Goal: Task Accomplishment & Management: Complete application form

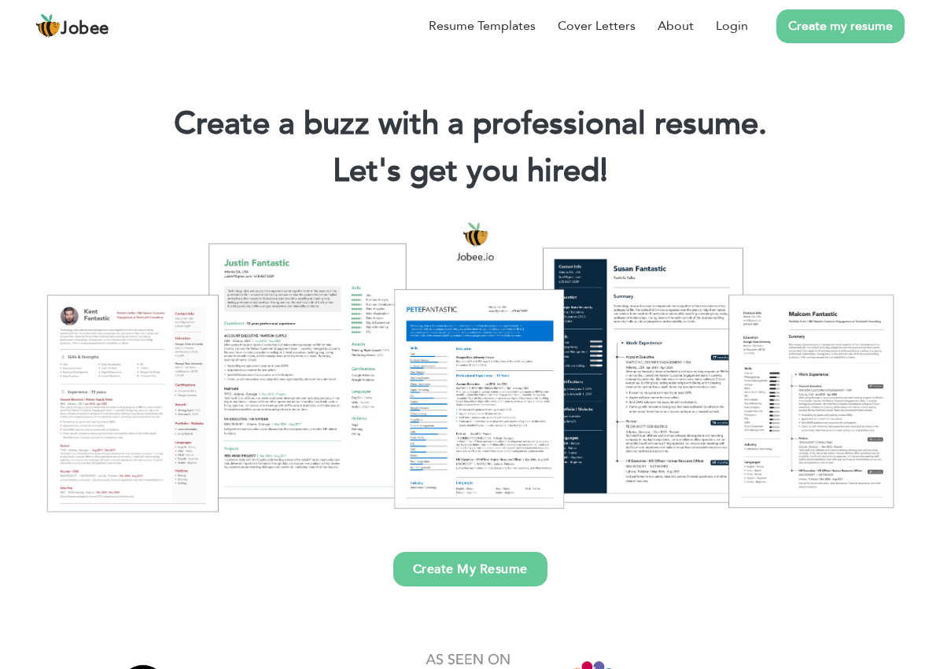
click at [661, 384] on div at bounding box center [470, 366] width 916 height 324
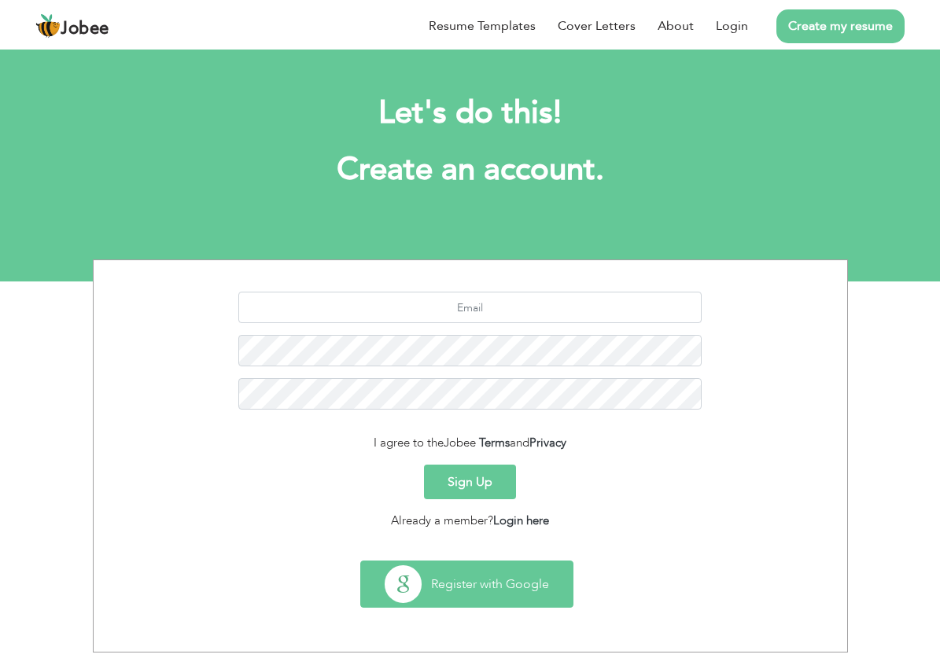
click at [472, 584] on button "Register with Google" at bounding box center [467, 584] width 212 height 46
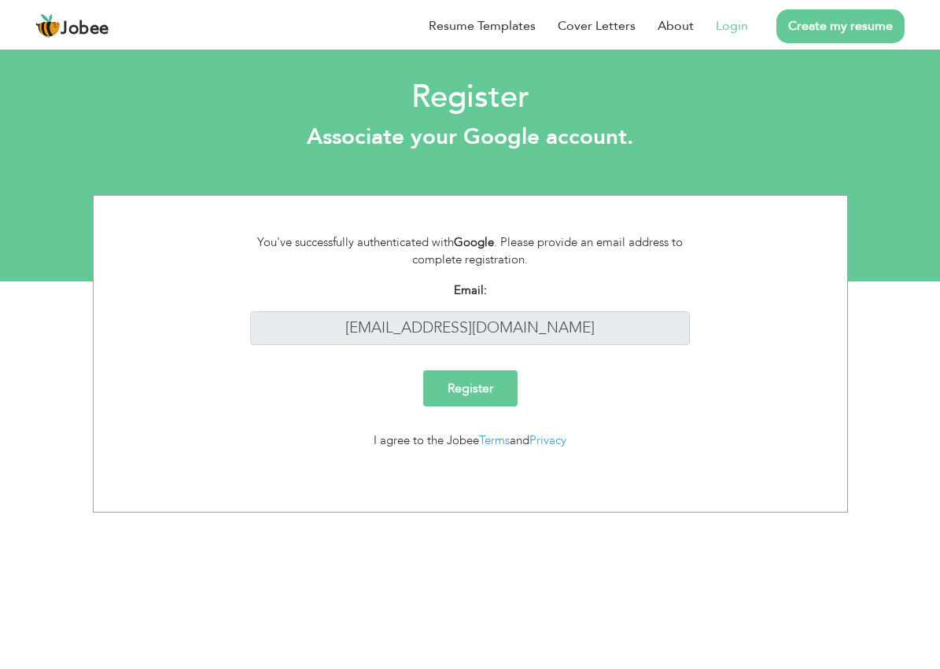
click at [491, 399] on input "Register" at bounding box center [470, 388] width 94 height 36
